Goal: Information Seeking & Learning: Learn about a topic

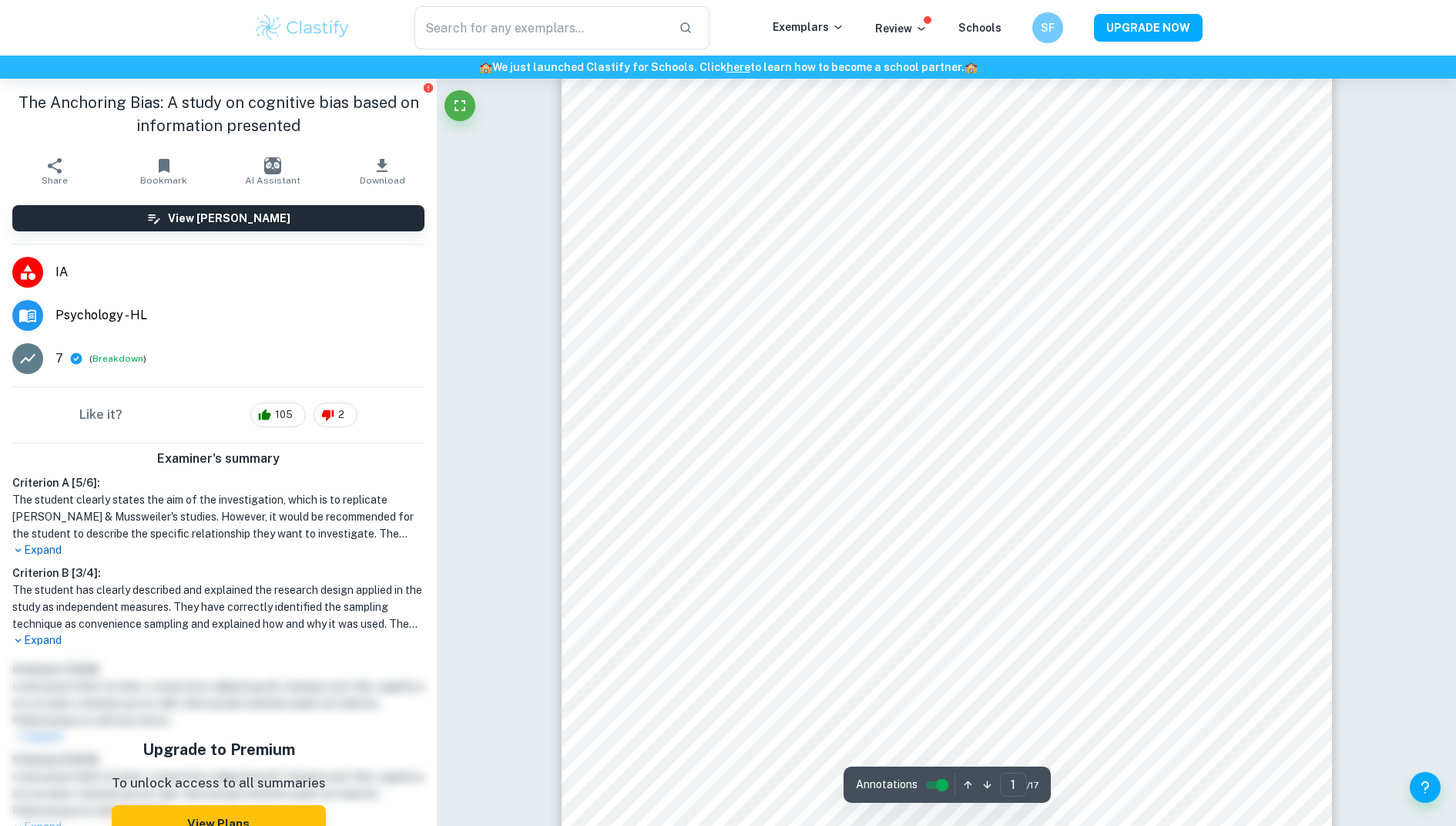
scroll to position [77, 0]
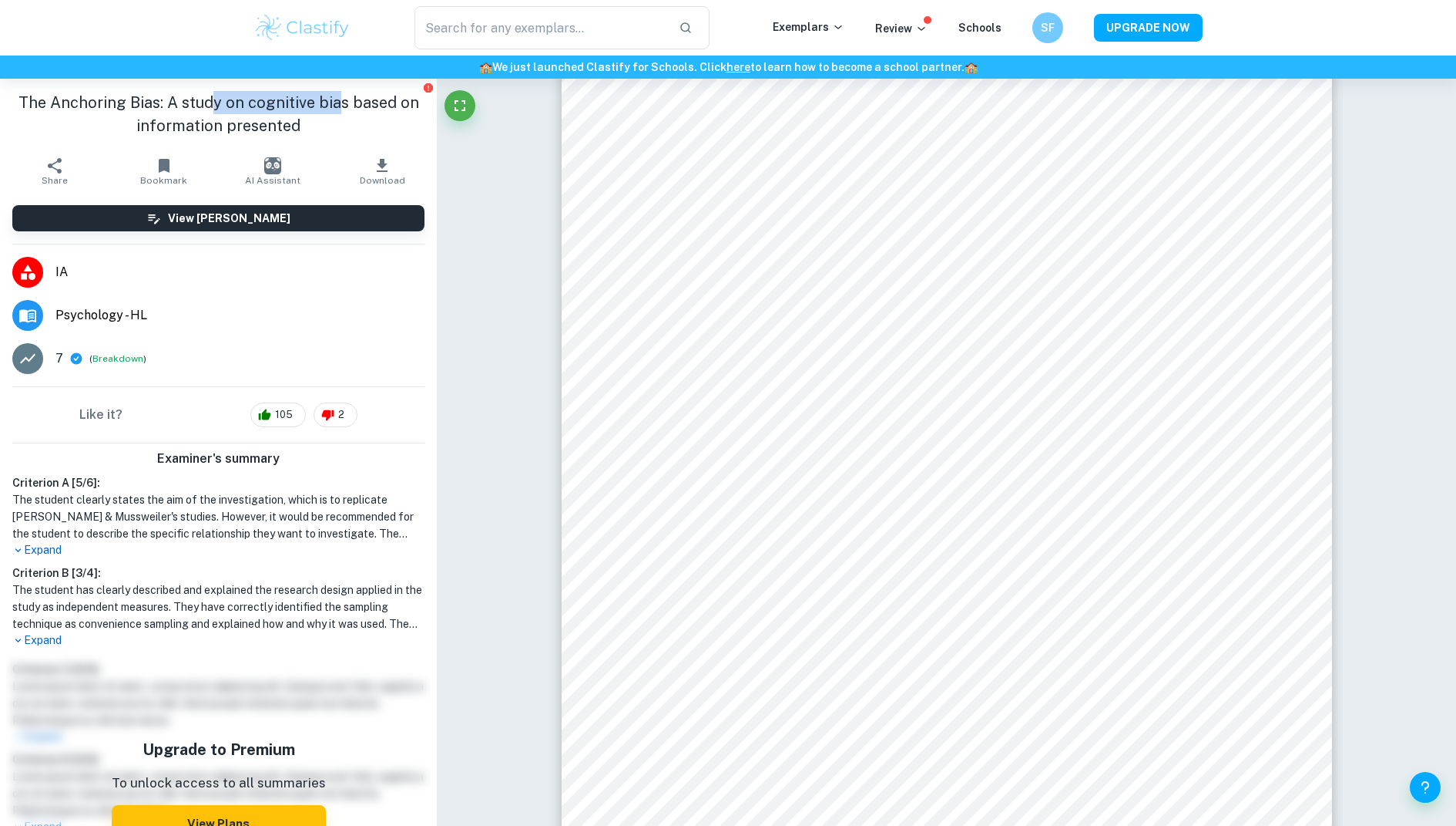
drag, startPoint x: 212, startPoint y: 98, endPoint x: 345, endPoint y: 104, distance: 133.1
click at [345, 103] on h1 "The Anchoring Bias: A study on cognitive bias based on information presented" at bounding box center [219, 113] width 412 height 46
click at [298, 130] on h1 "The Anchoring Bias: A study on cognitive bias based on information presented" at bounding box center [219, 113] width 412 height 46
drag, startPoint x: 27, startPoint y: 104, endPoint x: 161, endPoint y: 111, distance: 134.2
click at [161, 111] on h1 "The Anchoring Bias: A study on cognitive bias based on information presented" at bounding box center [219, 113] width 412 height 46
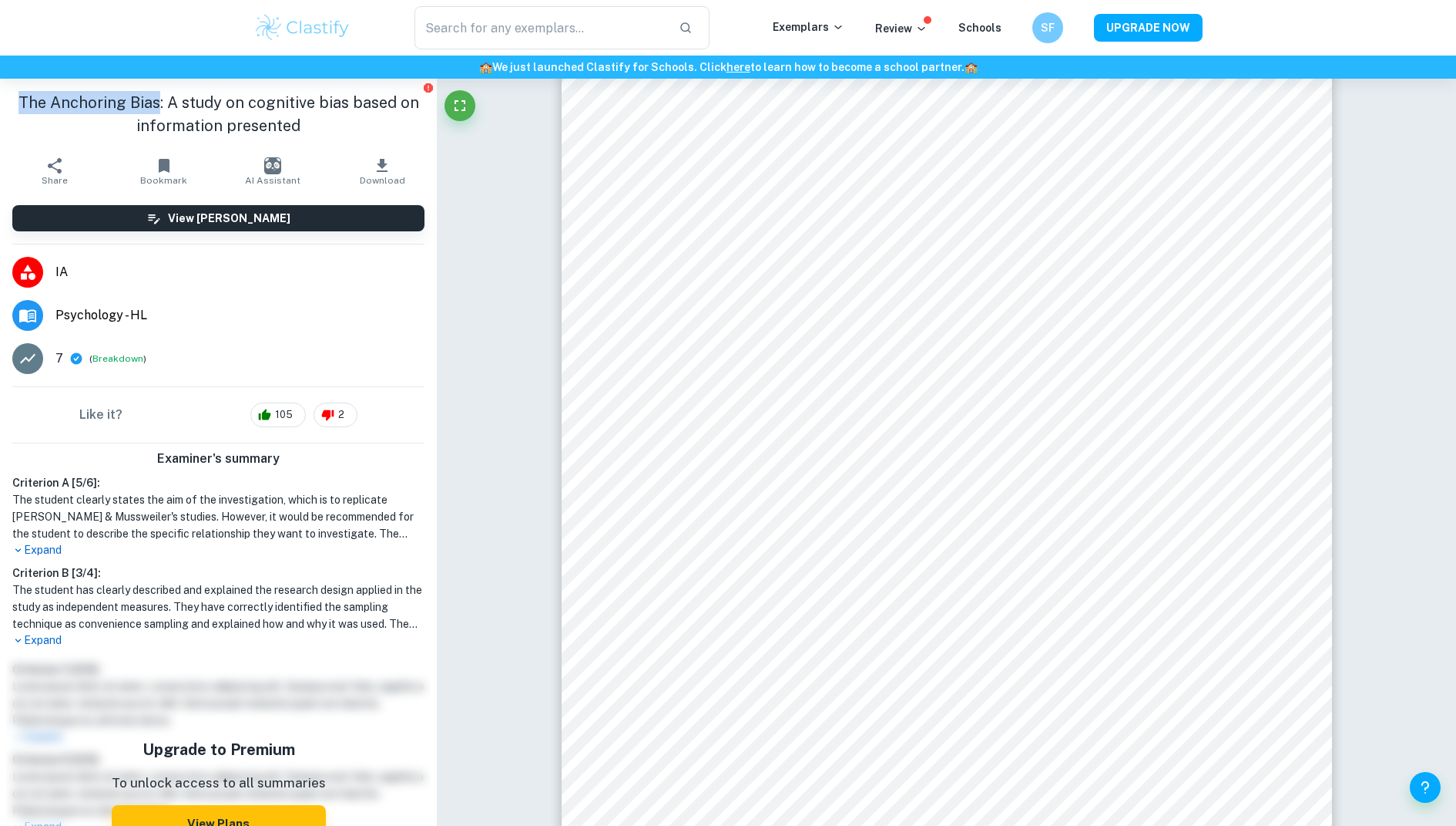
copy h1 "The Anchoring Bias"
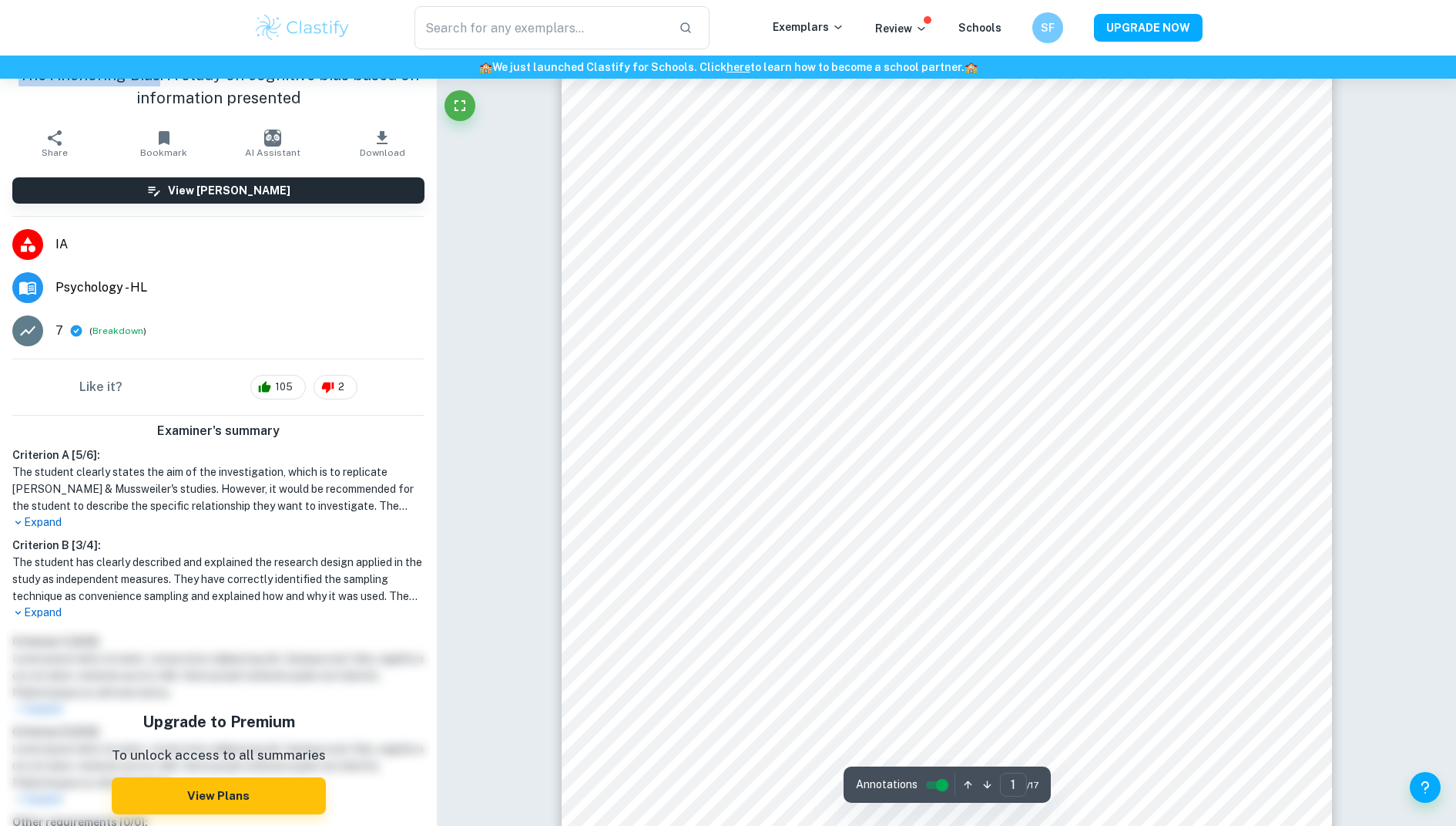
scroll to position [0, 0]
click at [565, 33] on input "text" at bounding box center [541, 28] width 252 height 43
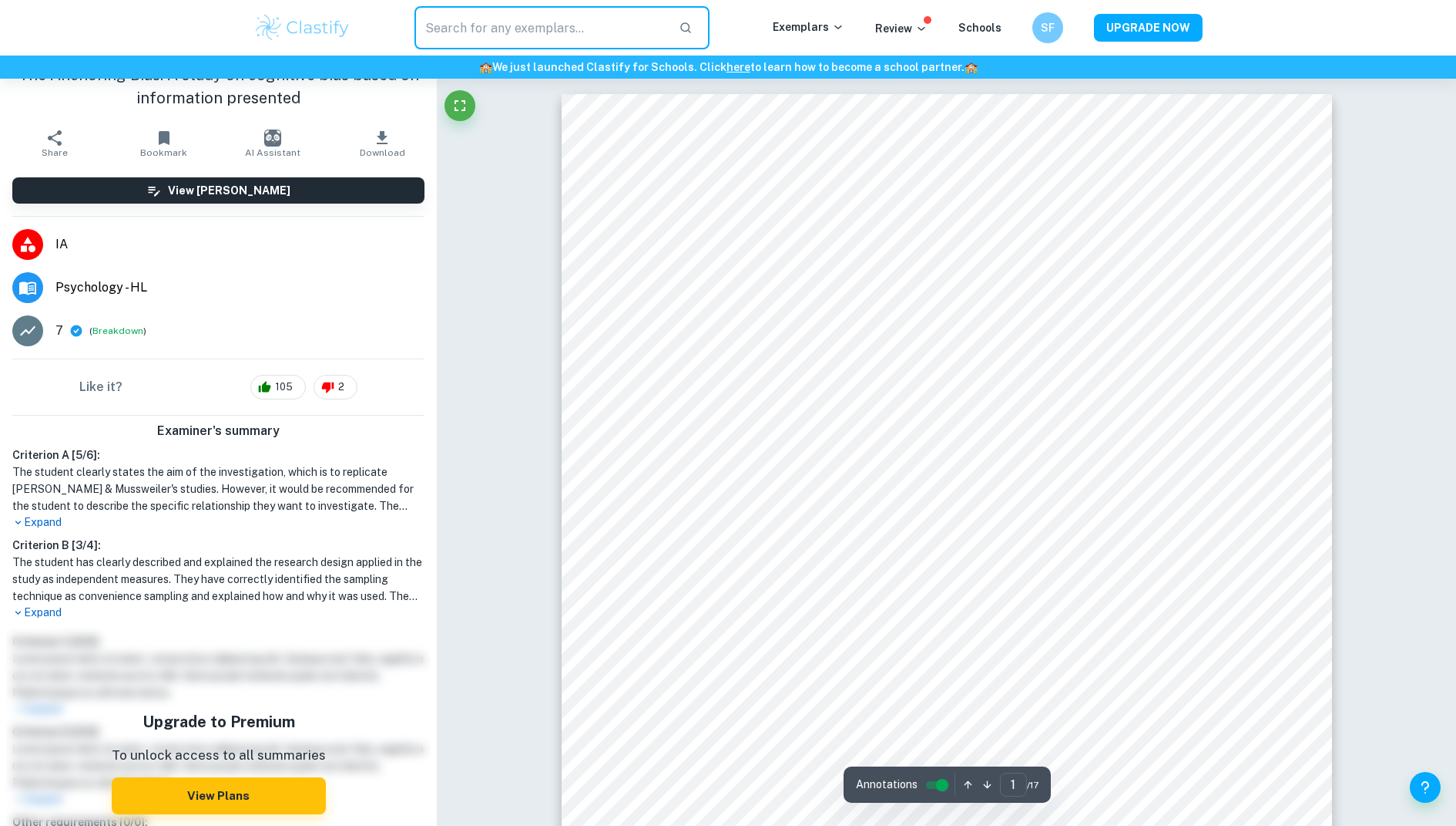
paste input "The Anchoring Bias"
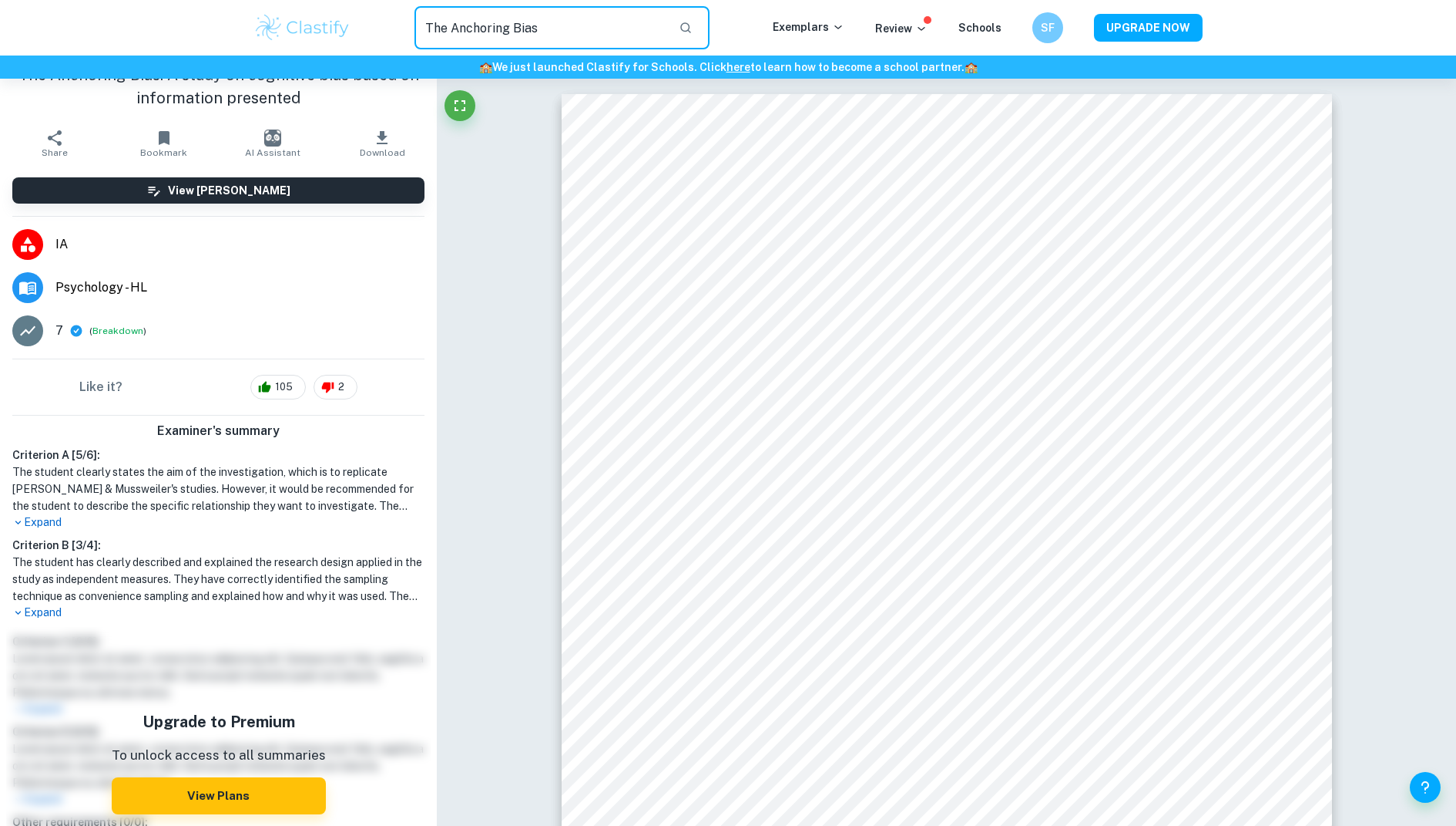
type input "The Anchoring Bias"
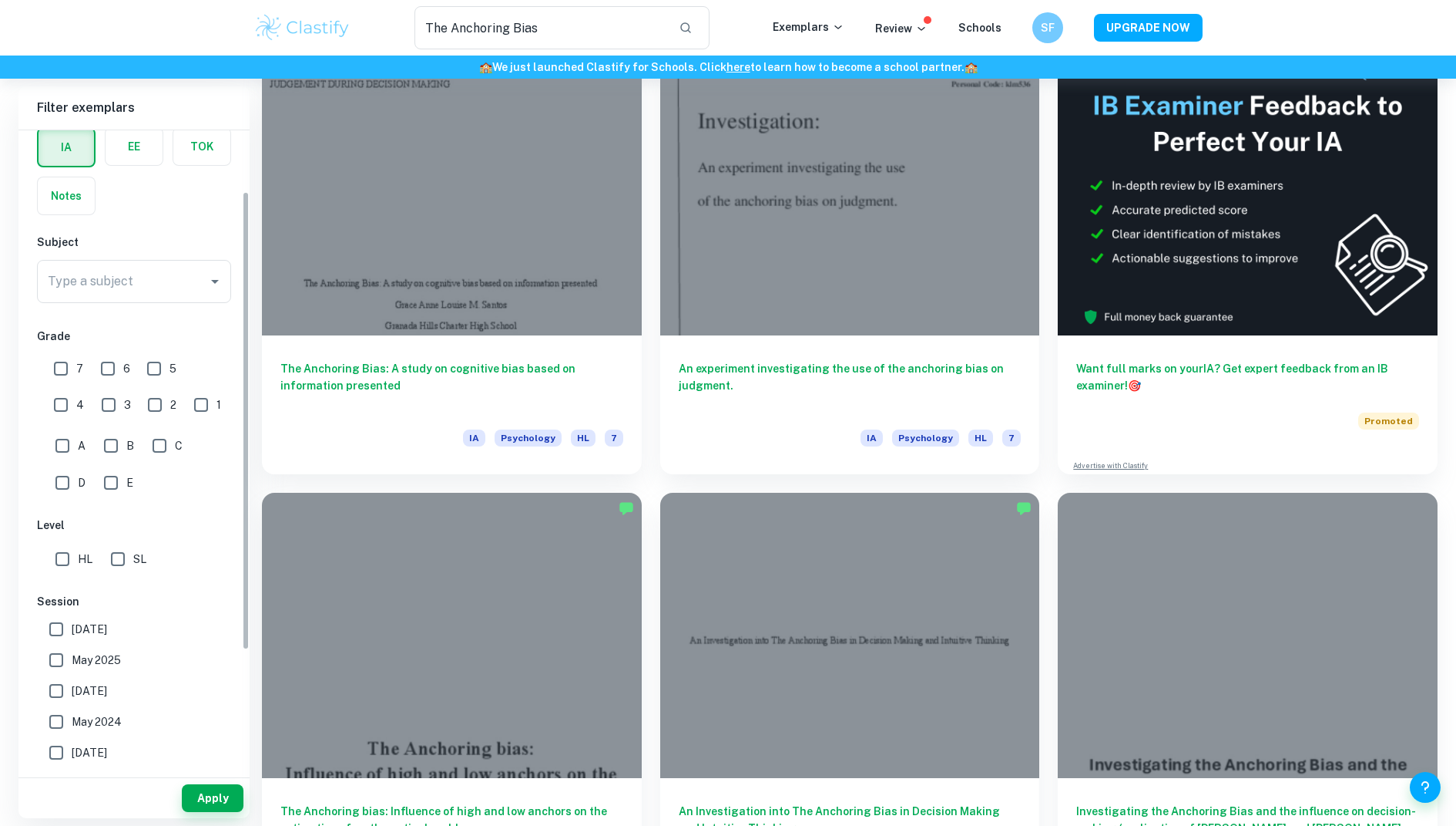
scroll to position [123, 0]
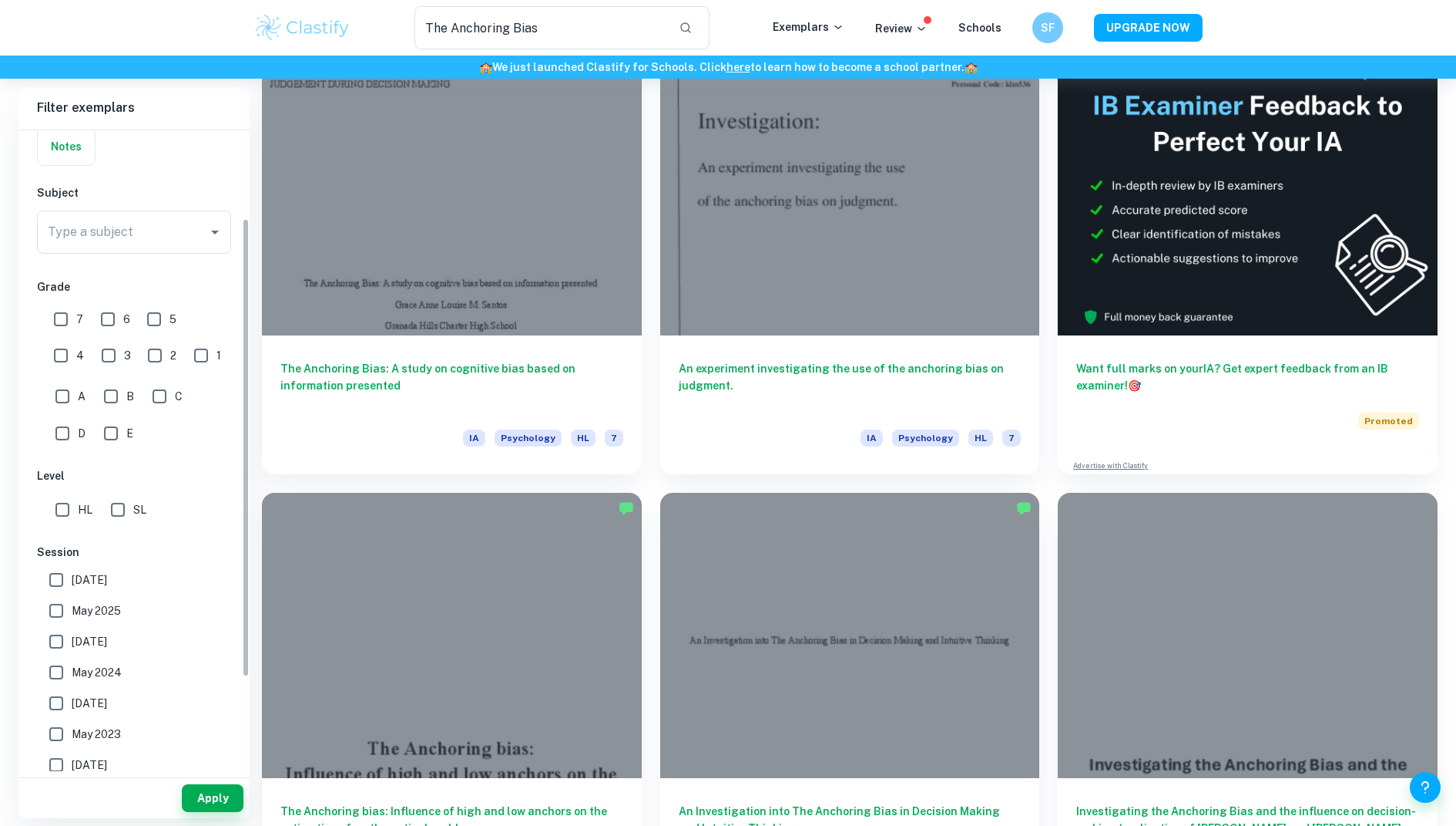
click at [112, 508] on input "SL" at bounding box center [117, 509] width 31 height 31
checkbox input "true"
click at [99, 312] on input "6" at bounding box center [107, 318] width 31 height 31
checkbox input "true"
click at [64, 312] on input "7" at bounding box center [60, 318] width 31 height 31
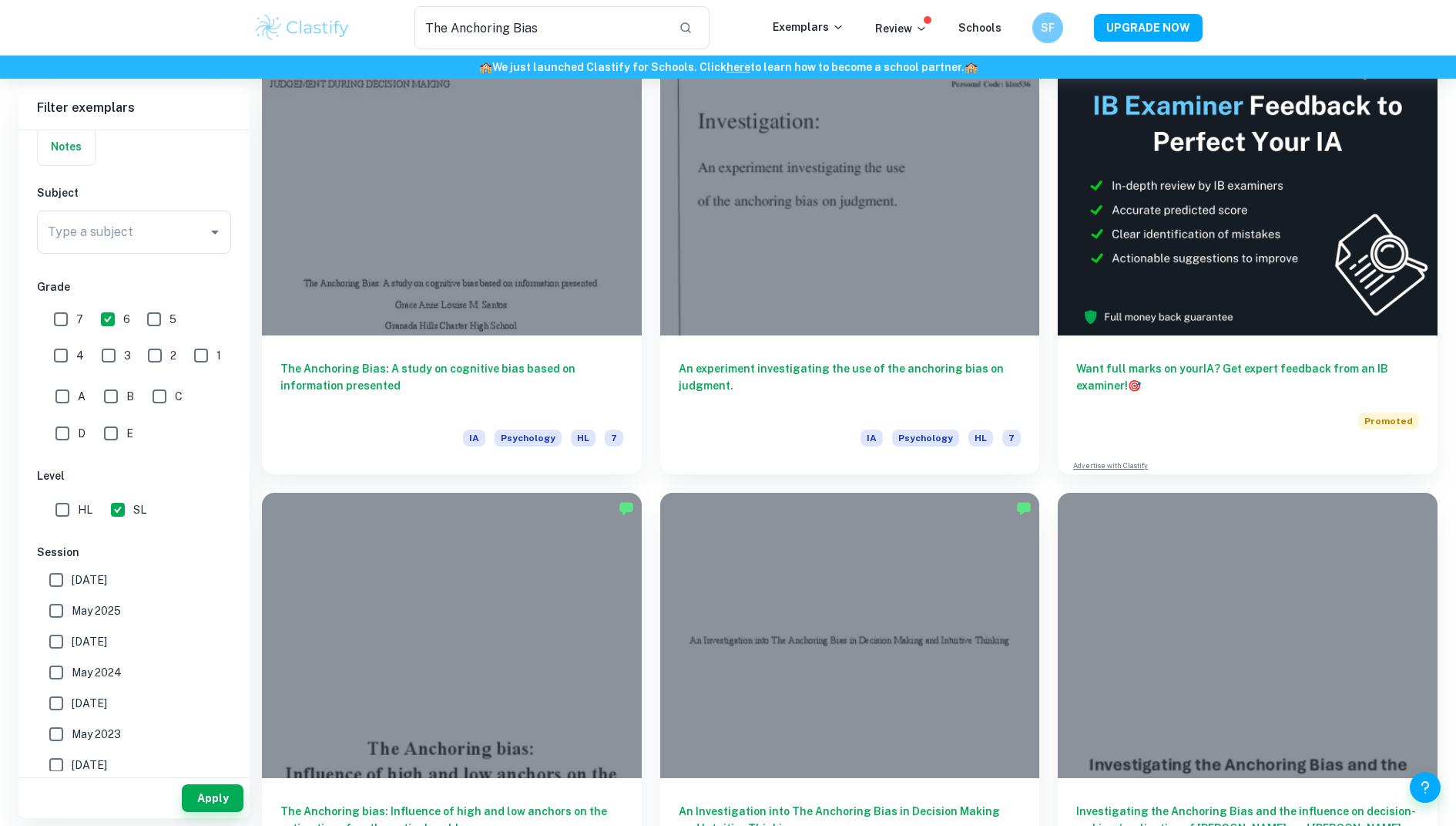
checkbox input "true"
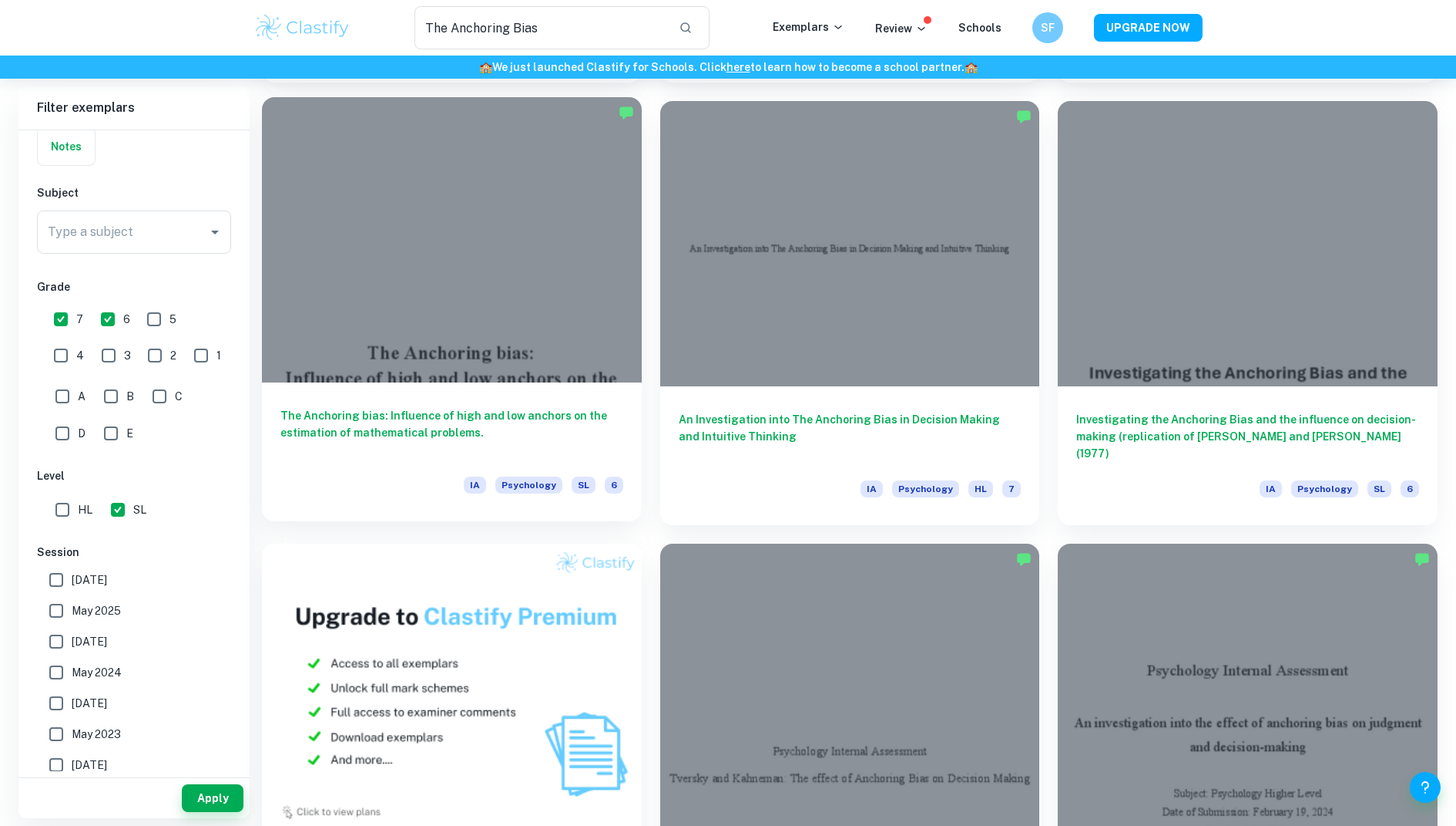
scroll to position [517, 0]
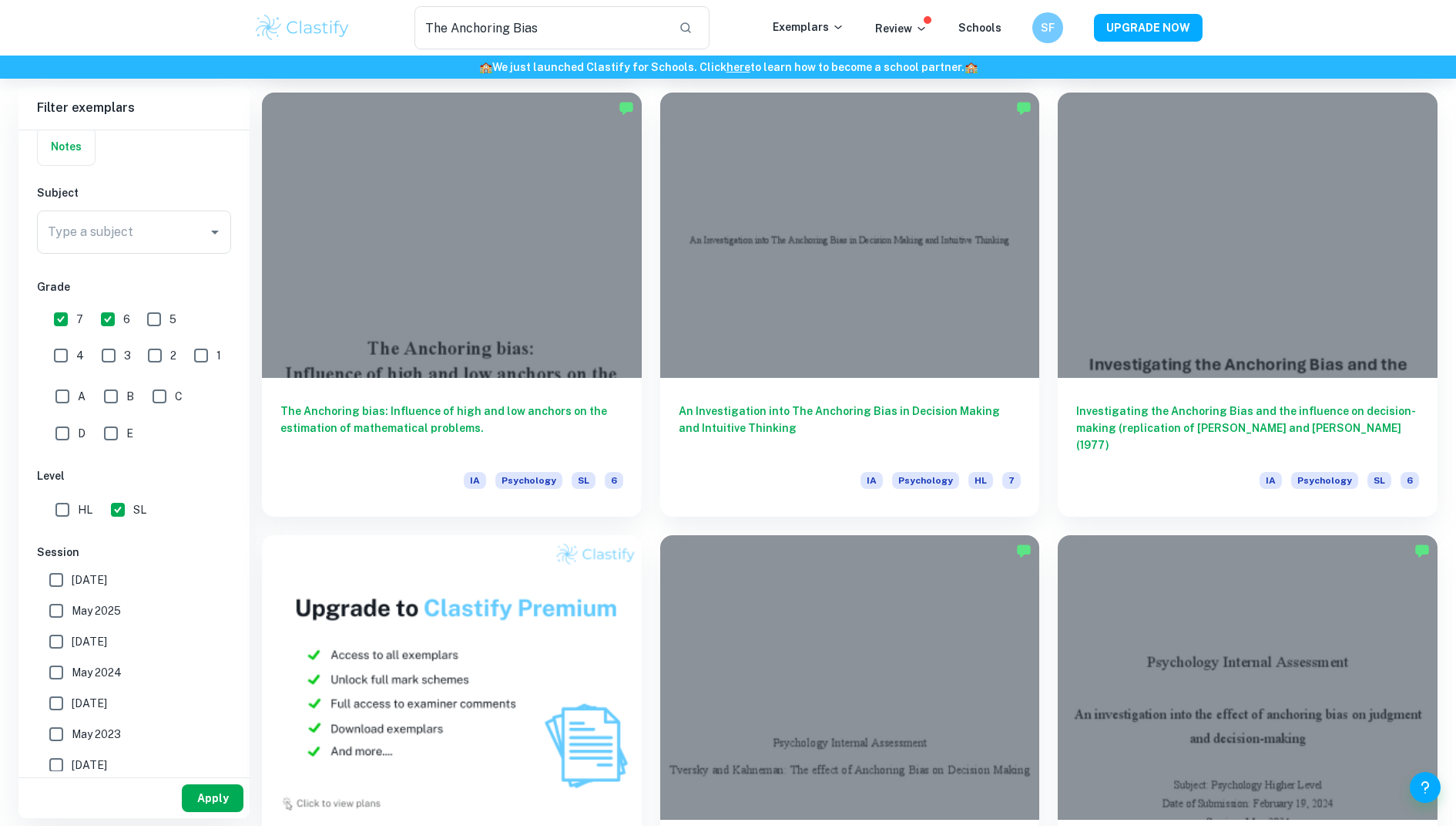
click at [220, 793] on button "Apply" at bounding box center [213, 798] width 62 height 28
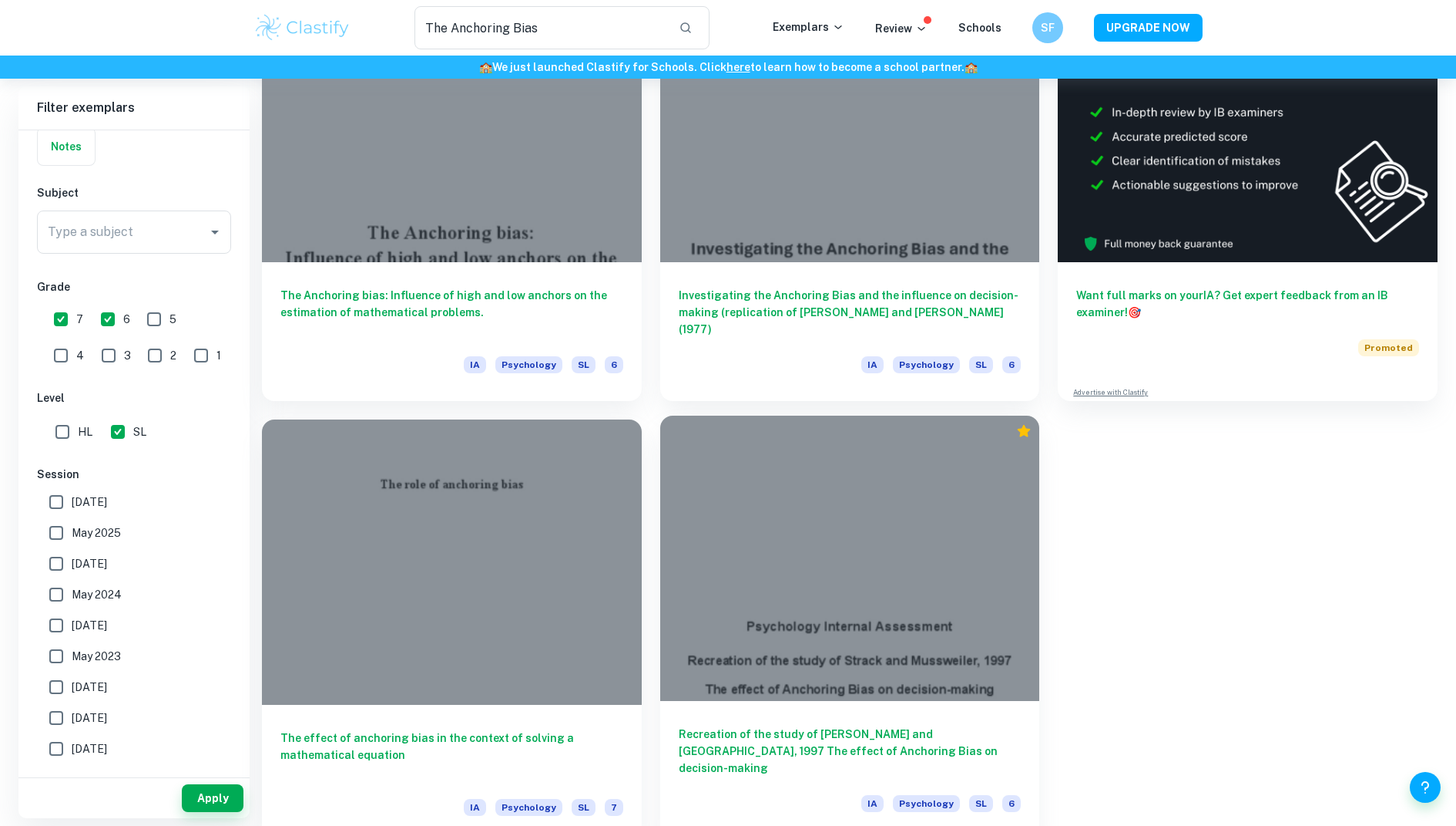
scroll to position [207, 0]
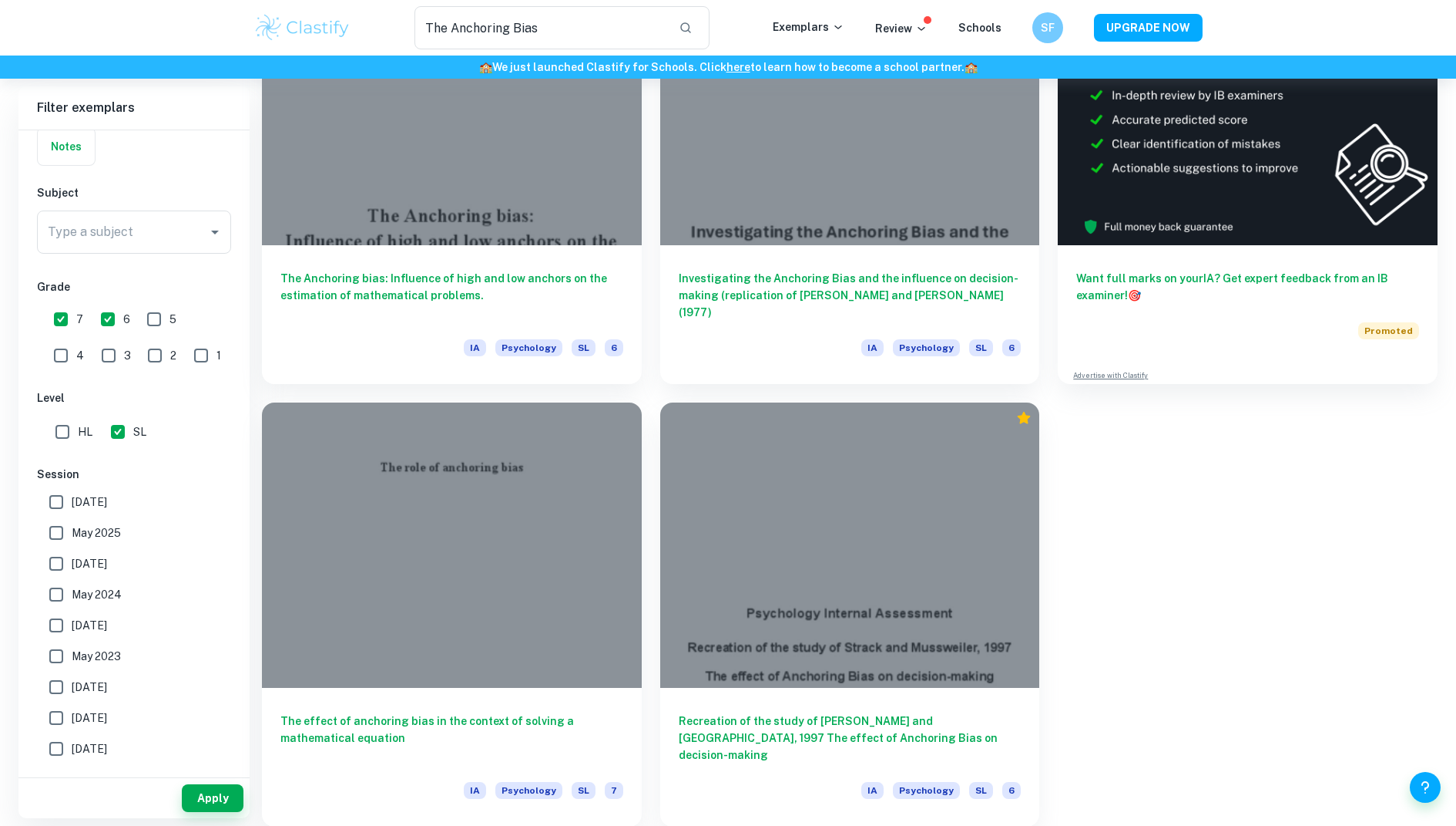
click at [166, 321] on input "5" at bounding box center [154, 318] width 31 height 31
checkbox input "true"
click at [76, 340] on input "4" at bounding box center [60, 355] width 31 height 31
checkbox input "true"
click at [206, 794] on button "Apply" at bounding box center [213, 798] width 62 height 28
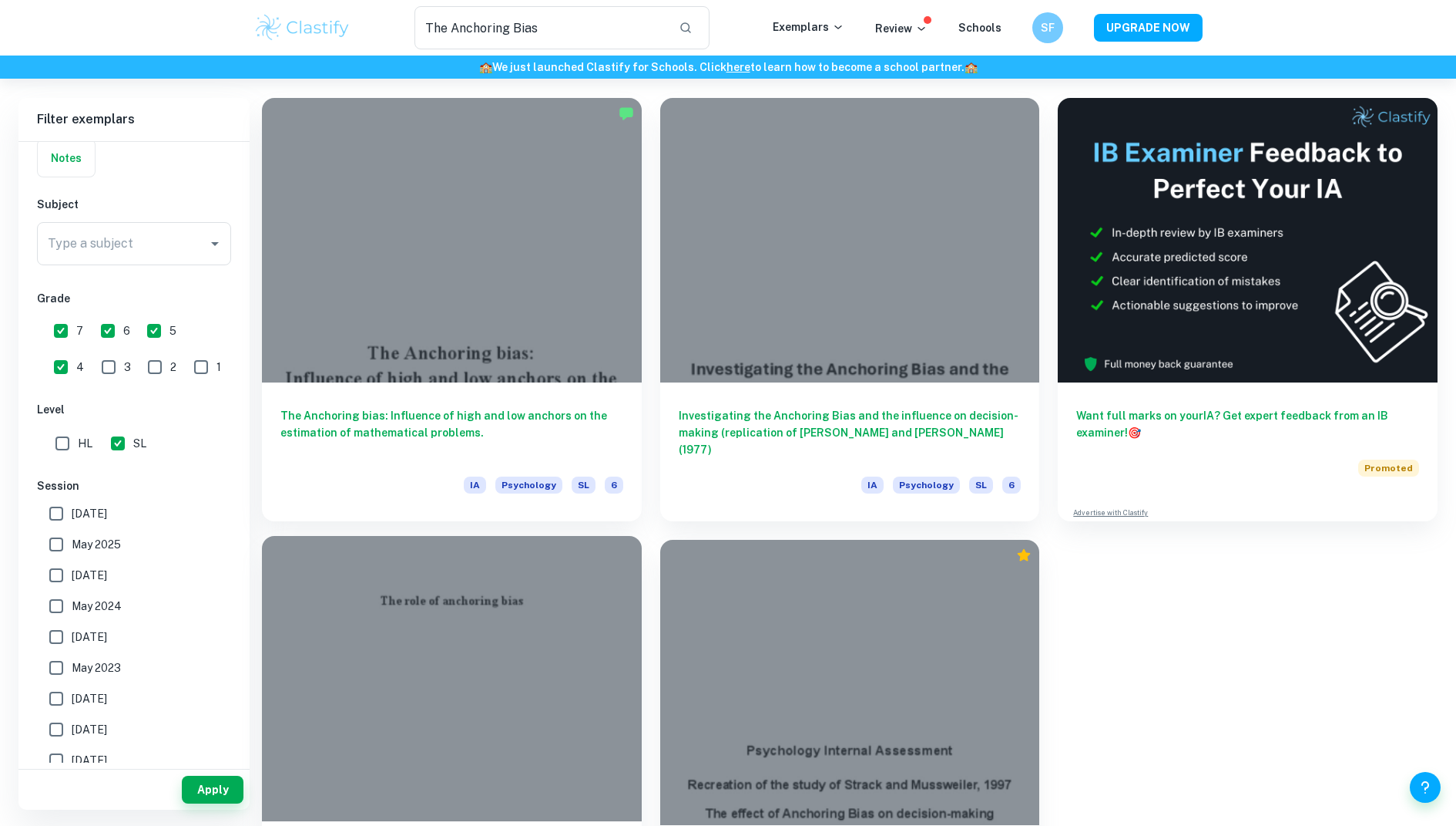
scroll to position [62, 0]
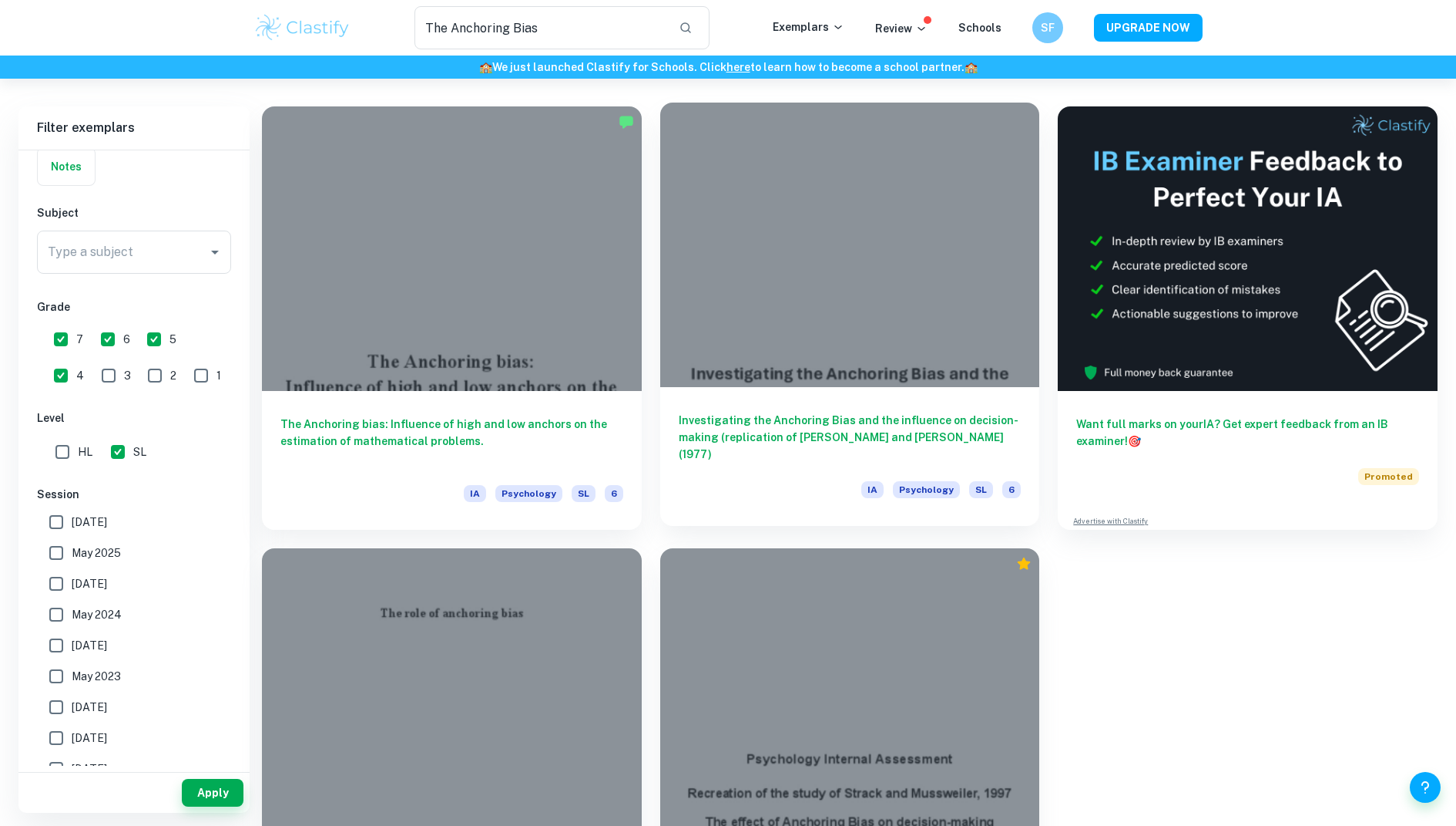
click at [788, 404] on div "Investigating the Anchoring Bias and the influence on decision-making (replicat…" at bounding box center [850, 456] width 380 height 139
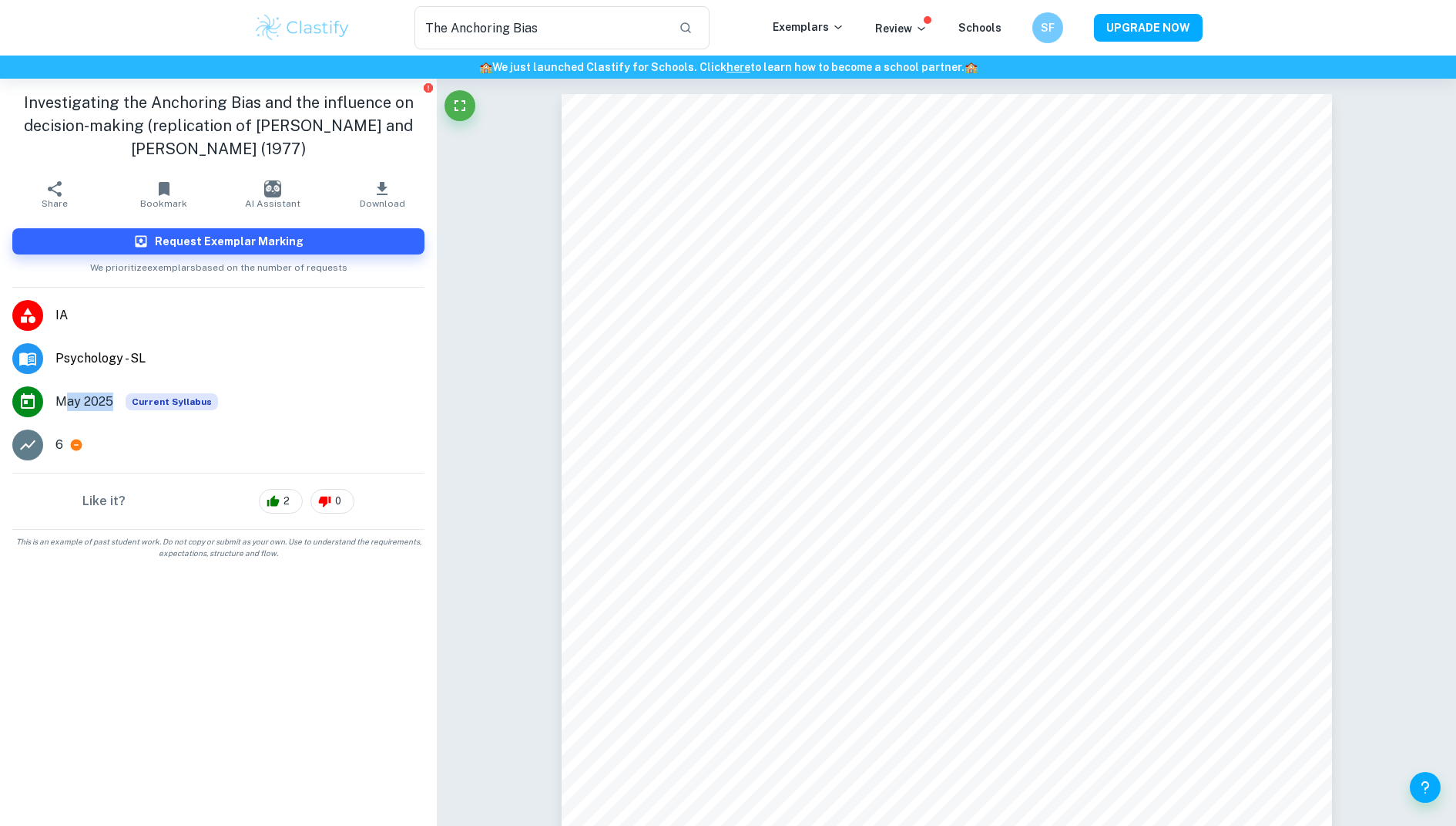
drag, startPoint x: 110, startPoint y: 405, endPoint x: 62, endPoint y: 405, distance: 48.0
click at [62, 405] on span "May 2025" at bounding box center [84, 401] width 58 height 19
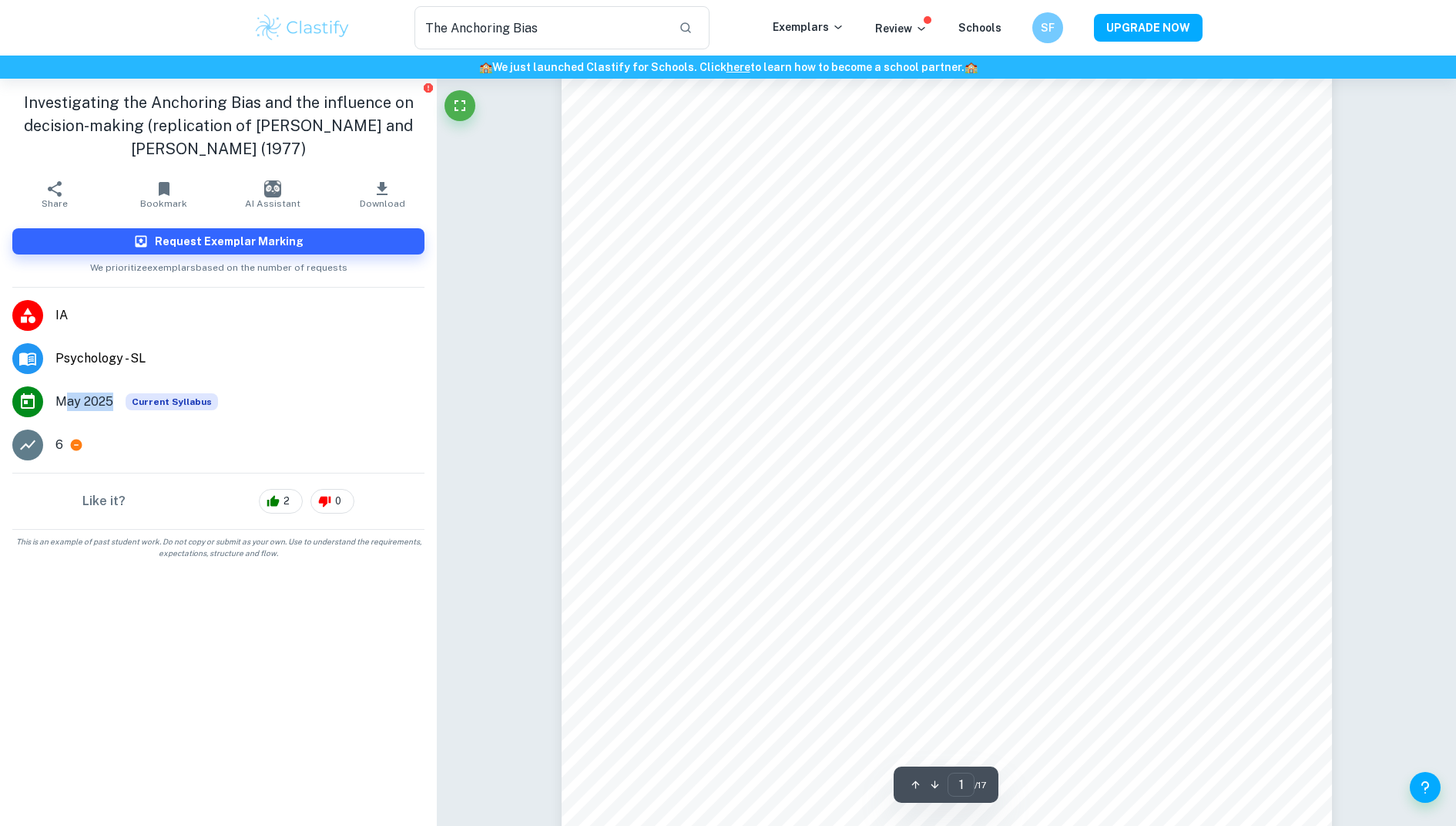
scroll to position [251, 0]
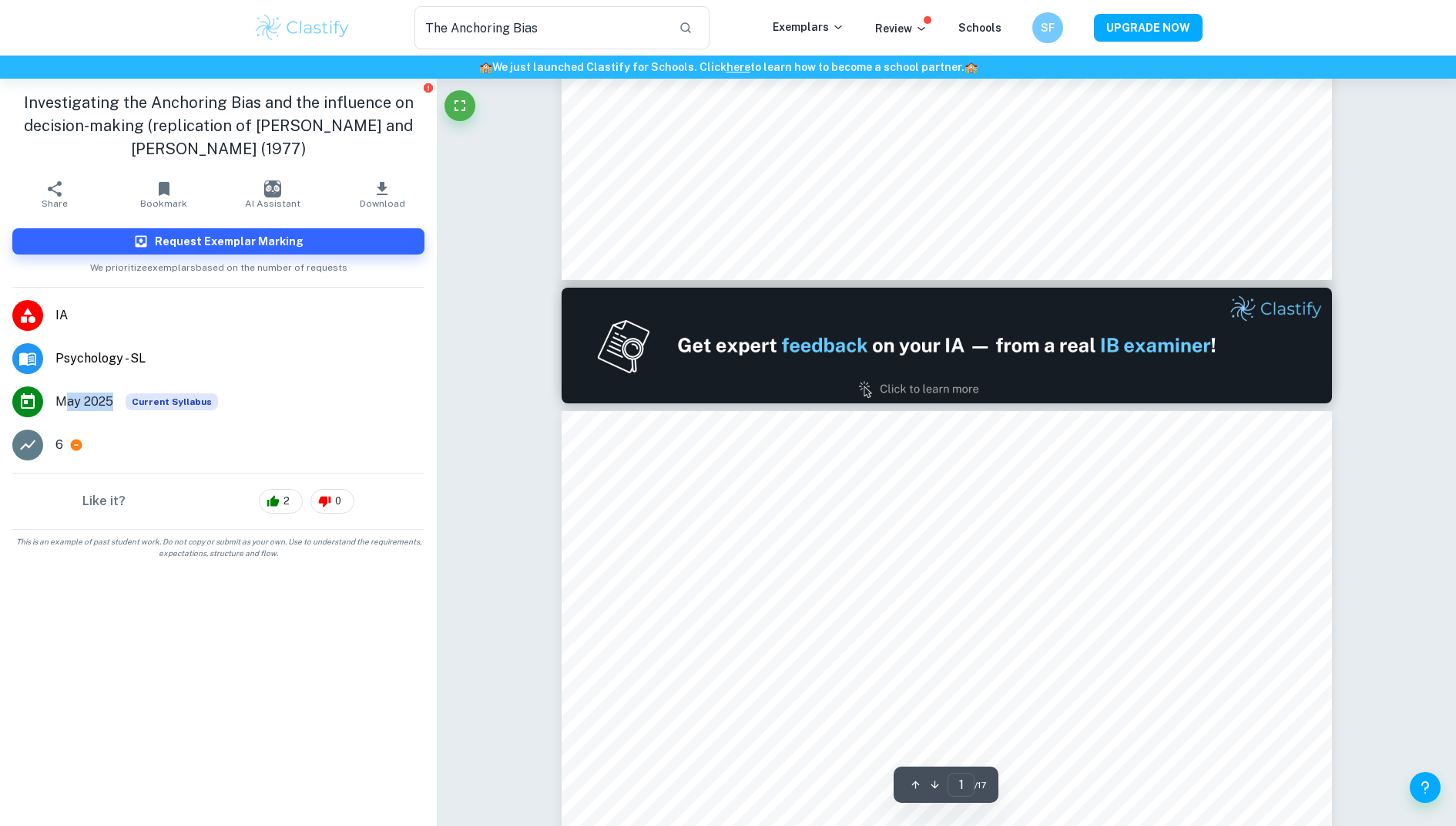
type input "2"
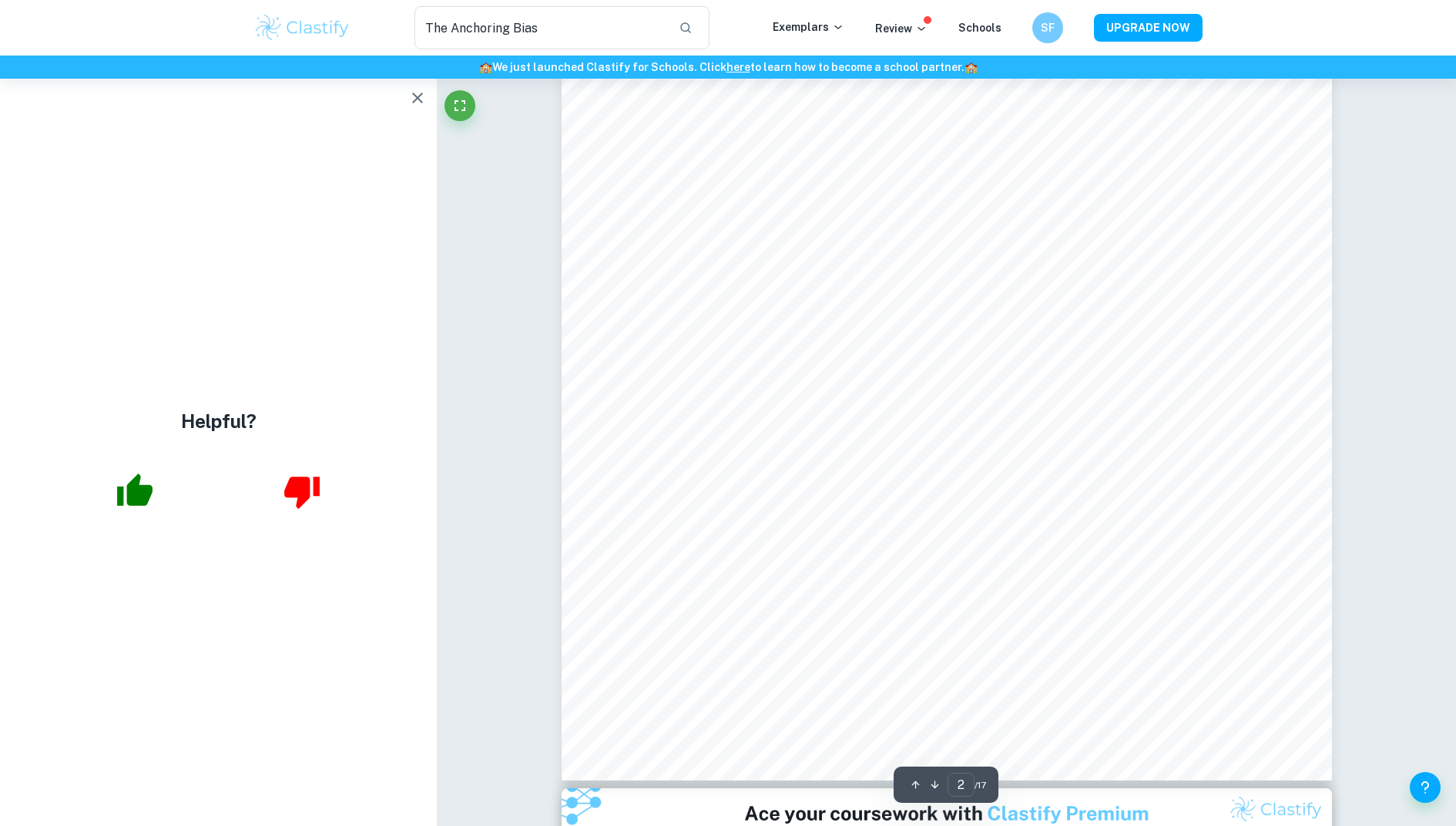
scroll to position [1694, 0]
